Goal: Transaction & Acquisition: Book appointment/travel/reservation

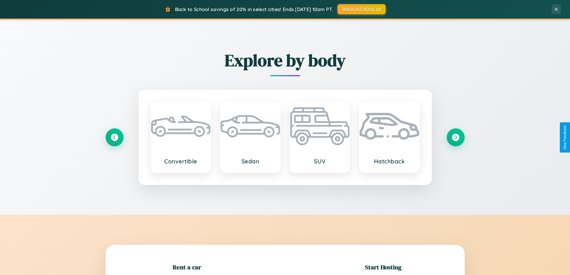
scroll to position [129, 0]
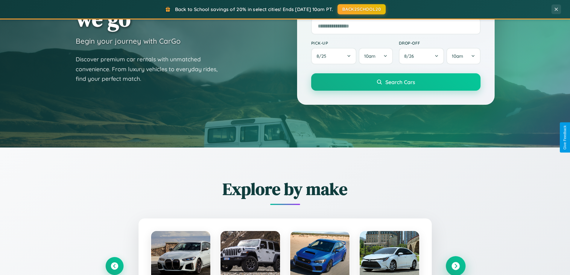
click at [456, 266] on icon at bounding box center [456, 266] width 8 height 8
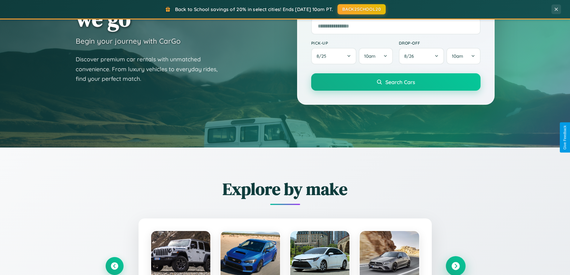
scroll to position [1152, 0]
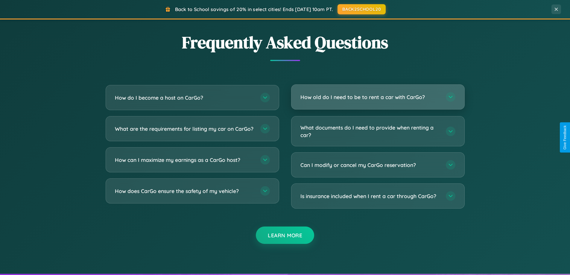
click at [378, 98] on h3 "How old do I need to be to rent a car with CarGo?" at bounding box center [371, 96] width 140 height 7
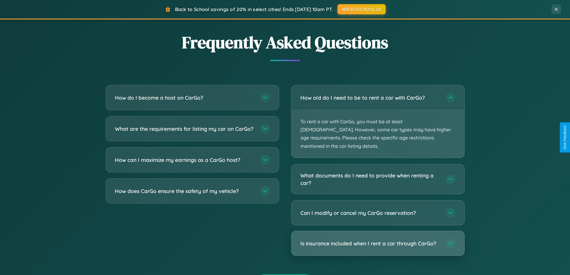
click at [378, 240] on h3 "Is insurance included when I rent a car through CarGo?" at bounding box center [371, 243] width 140 height 7
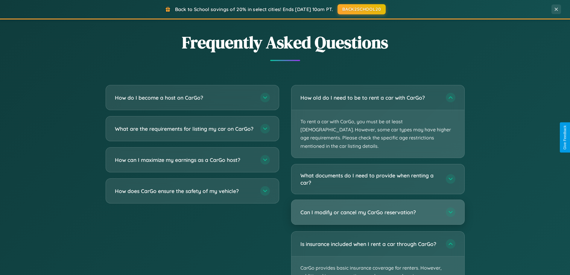
click at [378, 209] on h3 "Can I modify or cancel my CarGo reservation?" at bounding box center [371, 212] width 140 height 7
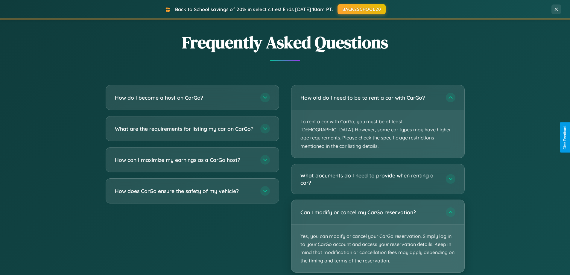
click at [378, 228] on p "Yes, you can modify or cancel your CarGo reservation. Simply log in to your Car…" at bounding box center [378, 249] width 173 height 48
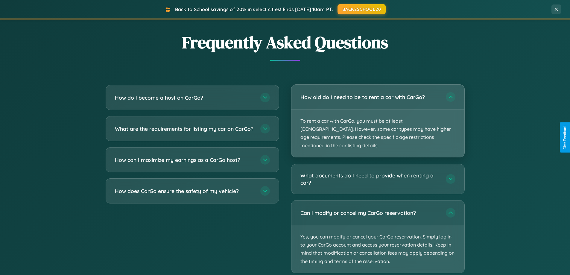
click at [378, 117] on p "To rent a car with CarGo, you must be at least 21 years old. However, some car …" at bounding box center [378, 134] width 173 height 48
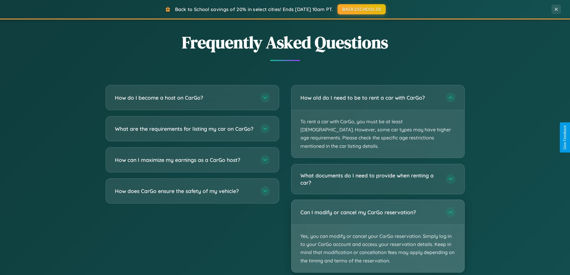
click at [378, 228] on p "Yes, you can modify or cancel your CarGo reservation. Simply log in to your Car…" at bounding box center [378, 249] width 173 height 48
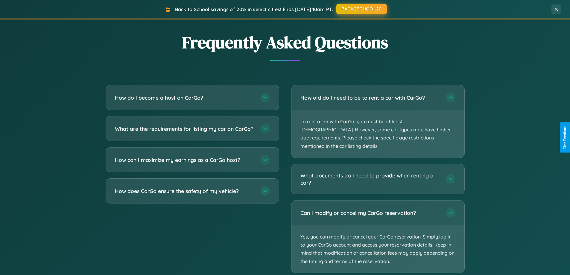
click at [361, 9] on button "BACK2SCHOOL20" at bounding box center [362, 9] width 51 height 11
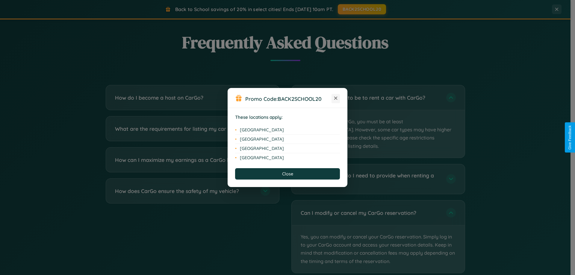
click at [336, 99] on icon at bounding box center [335, 98] width 3 height 3
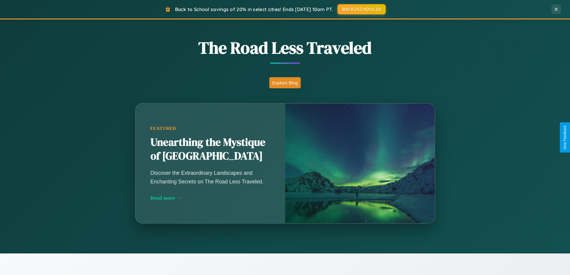
scroll to position [412, 0]
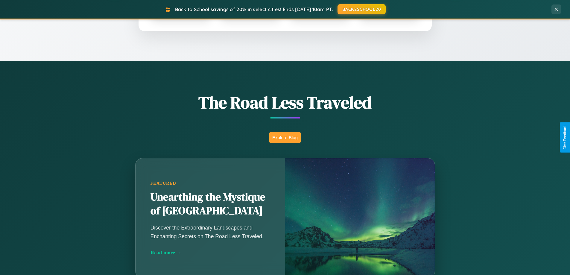
click at [285, 137] on button "Explore Blog" at bounding box center [284, 137] width 31 height 11
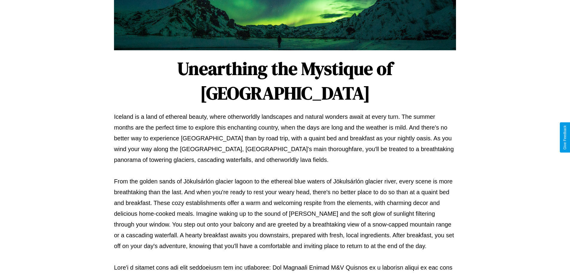
scroll to position [194, 0]
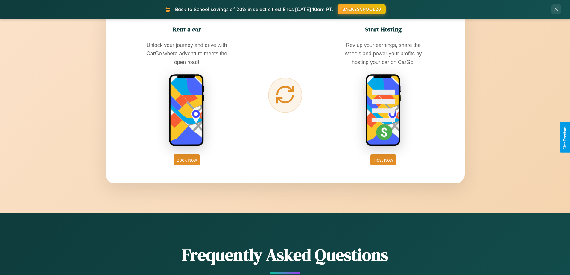
scroll to position [962, 0]
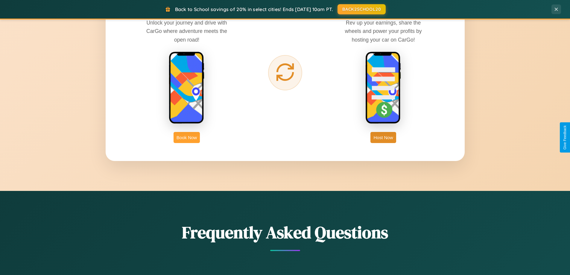
click at [187, 137] on button "Book Now" at bounding box center [187, 137] width 26 height 11
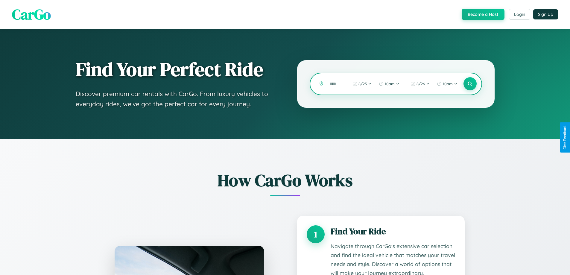
click at [334, 84] on input "text" at bounding box center [334, 84] width 14 height 10
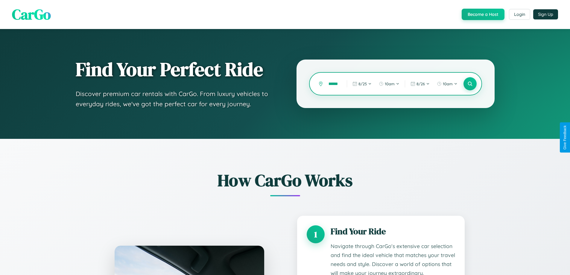
scroll to position [0, 7]
type input "******"
click at [470, 84] on icon at bounding box center [470, 84] width 6 height 6
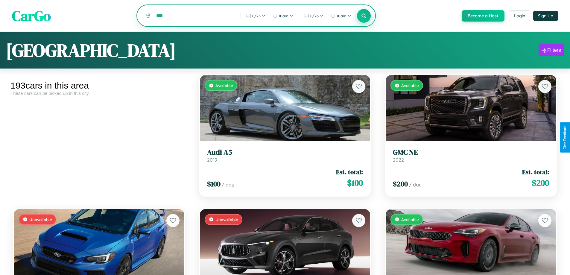
type input "****"
click at [364, 16] on icon at bounding box center [364, 16] width 6 height 6
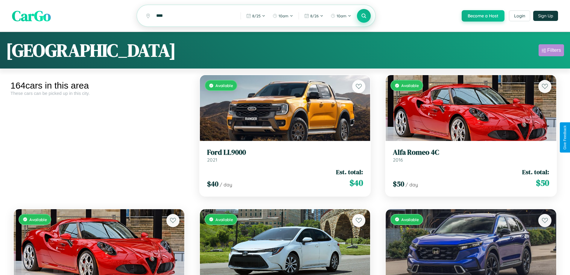
click at [552, 51] on div "Filters" at bounding box center [555, 50] width 14 height 6
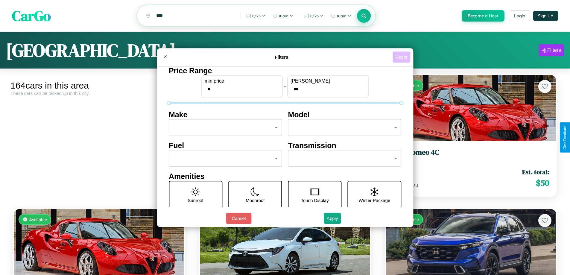
click at [402, 57] on button "Reset" at bounding box center [402, 57] width 18 height 11
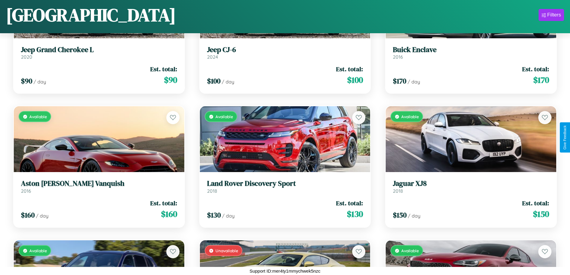
scroll to position [620, 0]
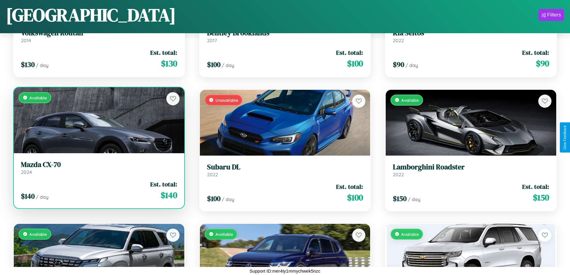
click at [98, 170] on link "Mazda CX-70 2024" at bounding box center [99, 167] width 156 height 15
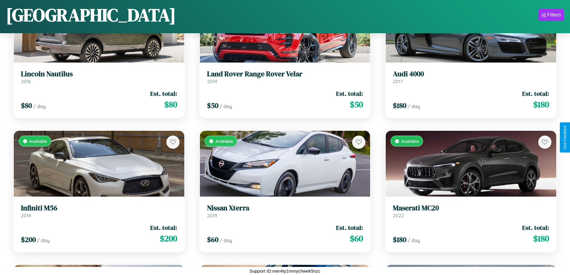
scroll to position [3995, 0]
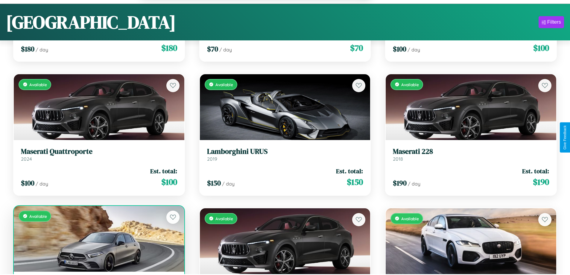
click at [98, 242] on div "Available" at bounding box center [99, 239] width 171 height 66
click at [98, 240] on div "Available" at bounding box center [99, 239] width 171 height 66
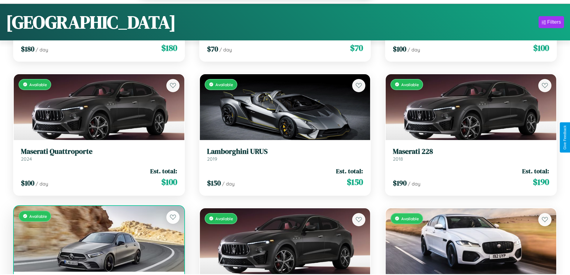
click at [98, 240] on div "Available" at bounding box center [99, 239] width 171 height 66
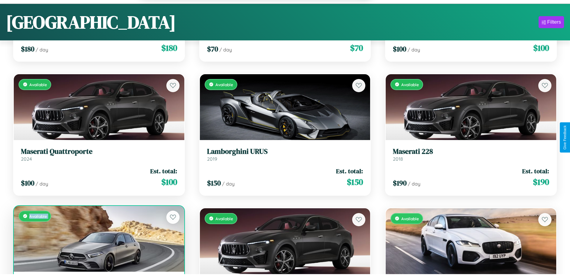
click at [98, 240] on div "Available" at bounding box center [99, 239] width 171 height 66
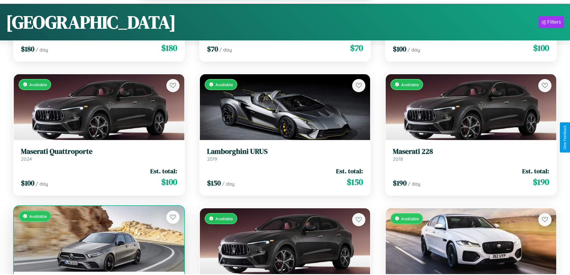
click at [98, 240] on div "Available" at bounding box center [99, 239] width 171 height 66
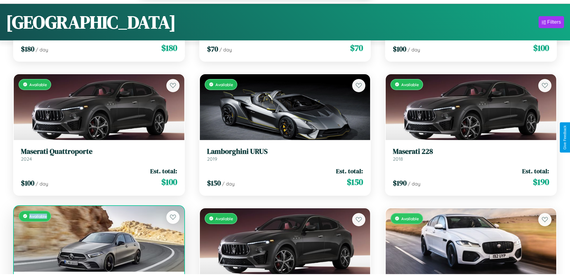
click at [98, 240] on div "Available" at bounding box center [99, 239] width 171 height 66
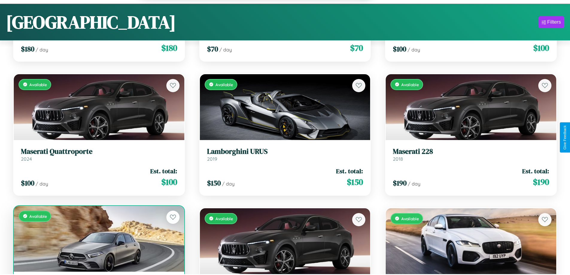
scroll to position [4014, 0]
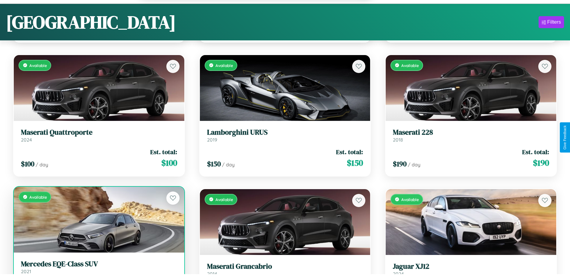
click at [98, 268] on h3 "Mercedes EQE-Class SUV" at bounding box center [99, 264] width 156 height 9
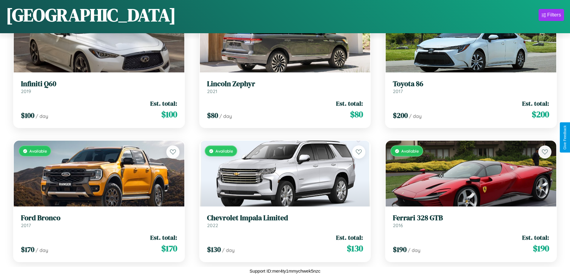
scroll to position [4777, 0]
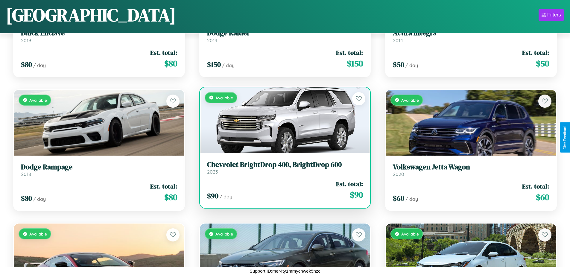
click at [283, 168] on h3 "Chevrolet BrightDrop 400, BrightDrop 600" at bounding box center [285, 164] width 156 height 9
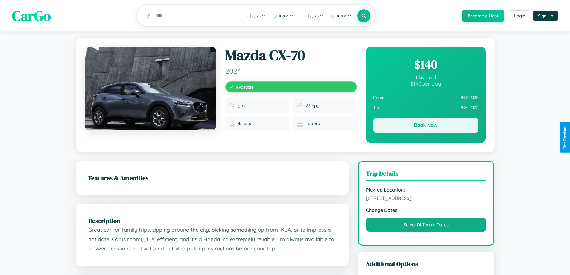
click at [426, 127] on button "Book Now" at bounding box center [425, 125] width 105 height 15
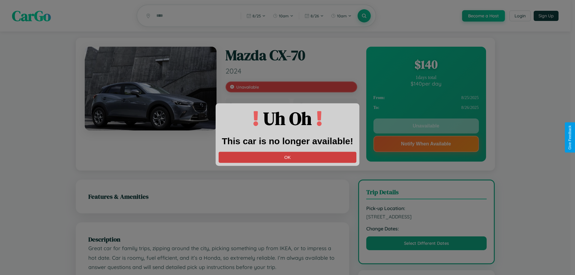
click at [287, 157] on button "OK" at bounding box center [288, 157] width 138 height 11
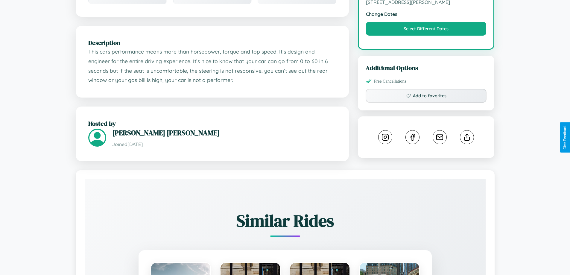
scroll to position [202, 0]
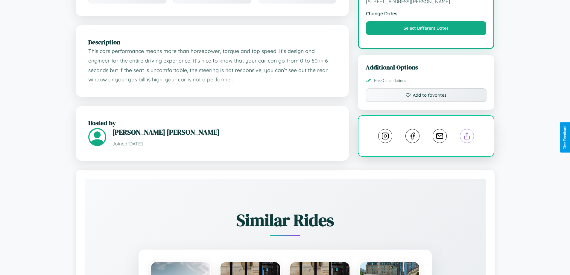
click at [467, 137] on line at bounding box center [467, 135] width 0 height 4
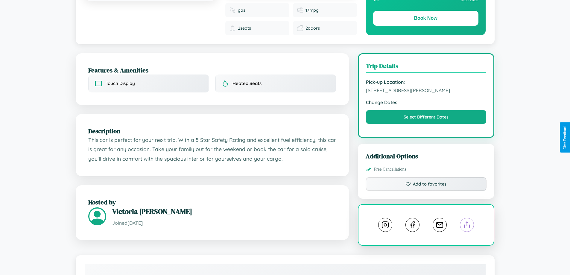
scroll to position [219, 0]
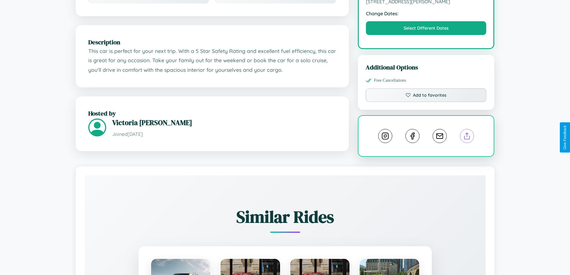
click at [467, 137] on line at bounding box center [467, 135] width 0 height 4
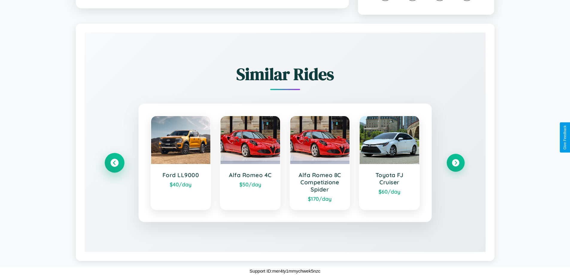
click at [114, 163] on icon at bounding box center [114, 163] width 8 height 8
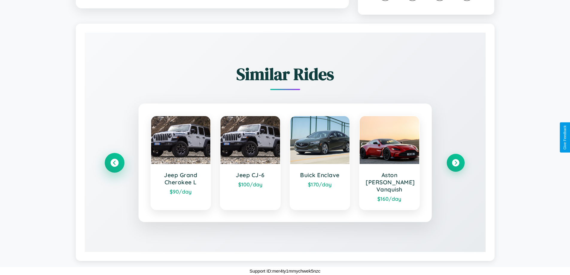
scroll to position [355, 0]
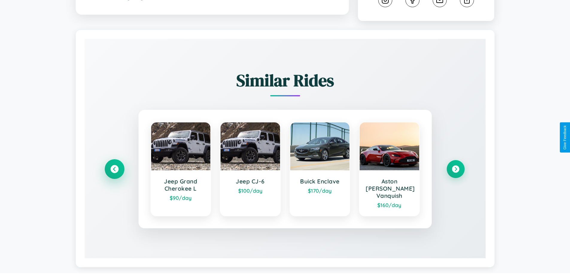
click at [114, 166] on icon at bounding box center [114, 169] width 8 height 8
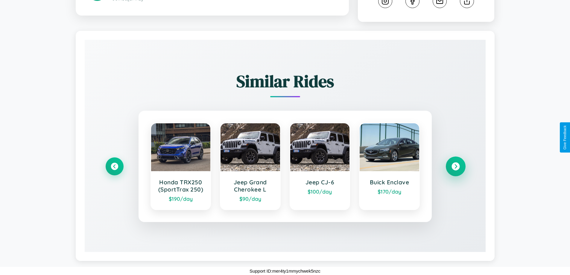
click at [456, 166] on icon at bounding box center [456, 166] width 8 height 8
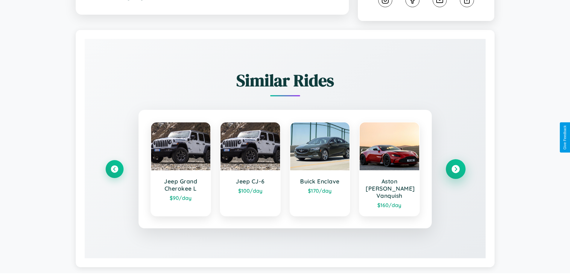
click at [456, 166] on icon at bounding box center [456, 169] width 8 height 8
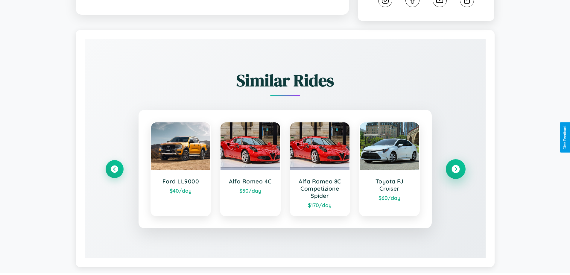
click at [456, 170] on icon at bounding box center [456, 169] width 8 height 8
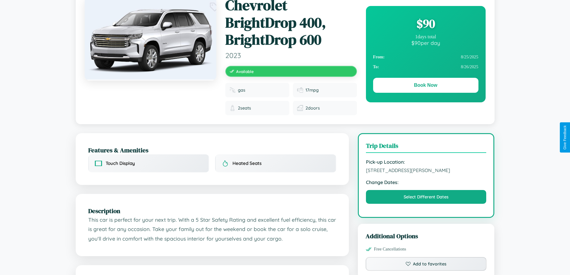
scroll to position [11, 0]
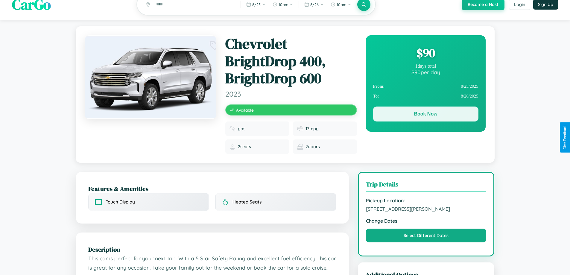
click at [426, 115] on button "Book Now" at bounding box center [425, 114] width 105 height 15
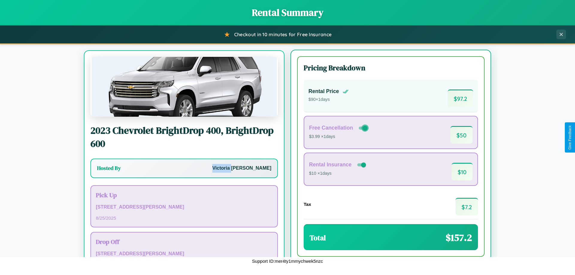
scroll to position [28, 0]
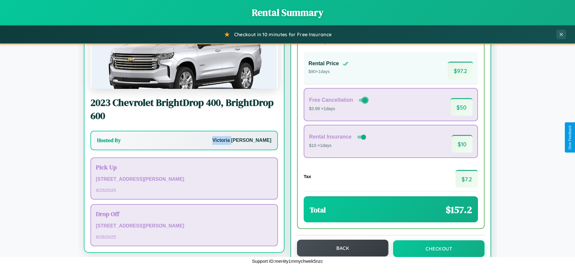
click at [340, 249] on button "Back" at bounding box center [342, 248] width 91 height 17
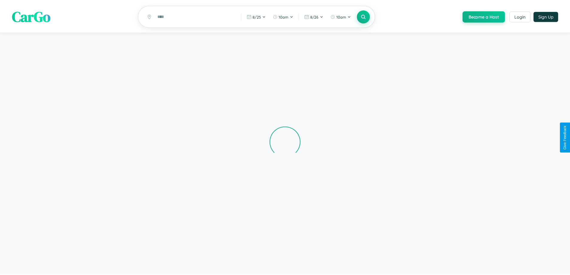
scroll to position [13, 0]
